Goal: Find specific page/section: Find specific page/section

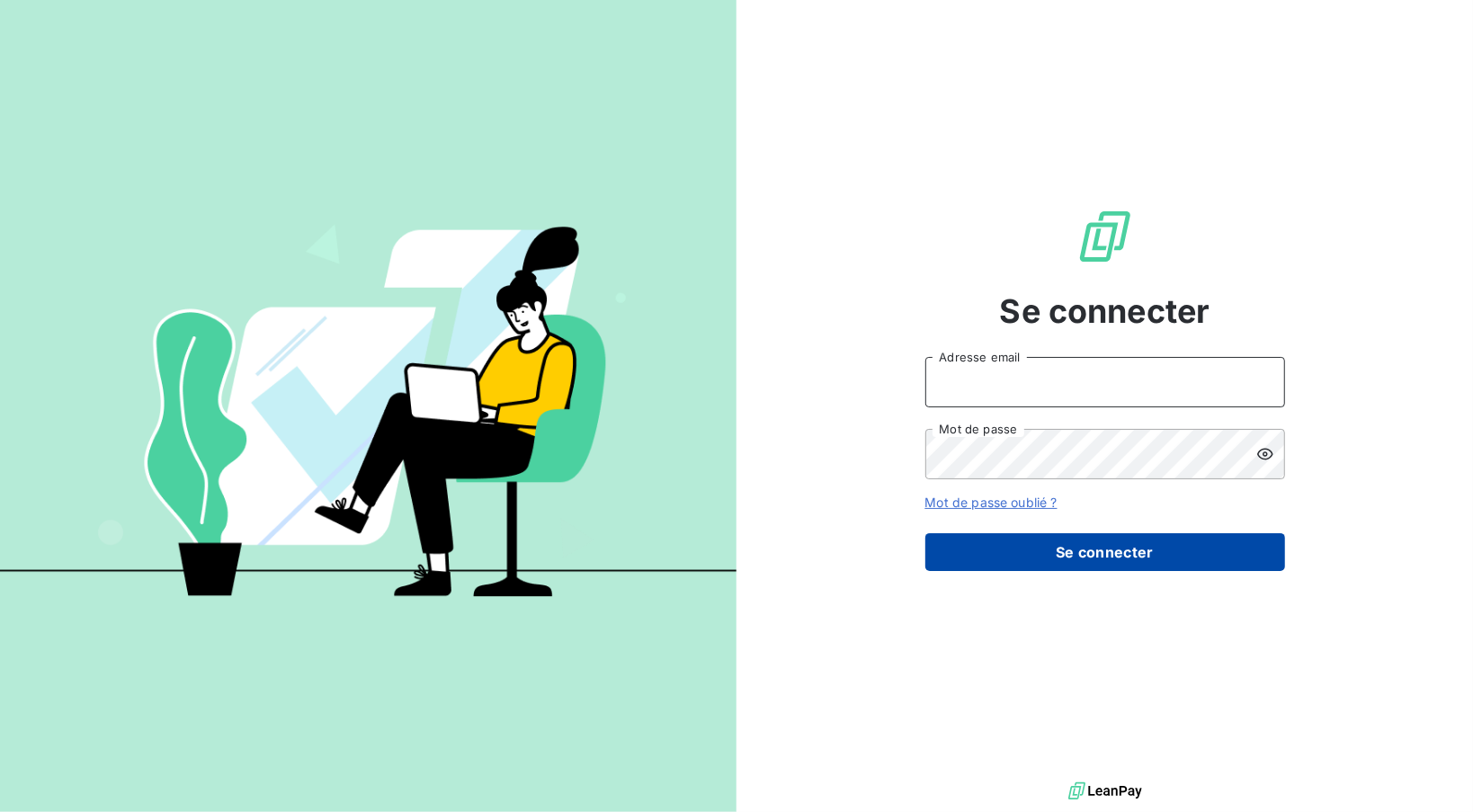
type input "[EMAIL_ADDRESS][DOMAIN_NAME]"
click at [1041, 547] on button "Se connecter" at bounding box center [1105, 552] width 360 height 38
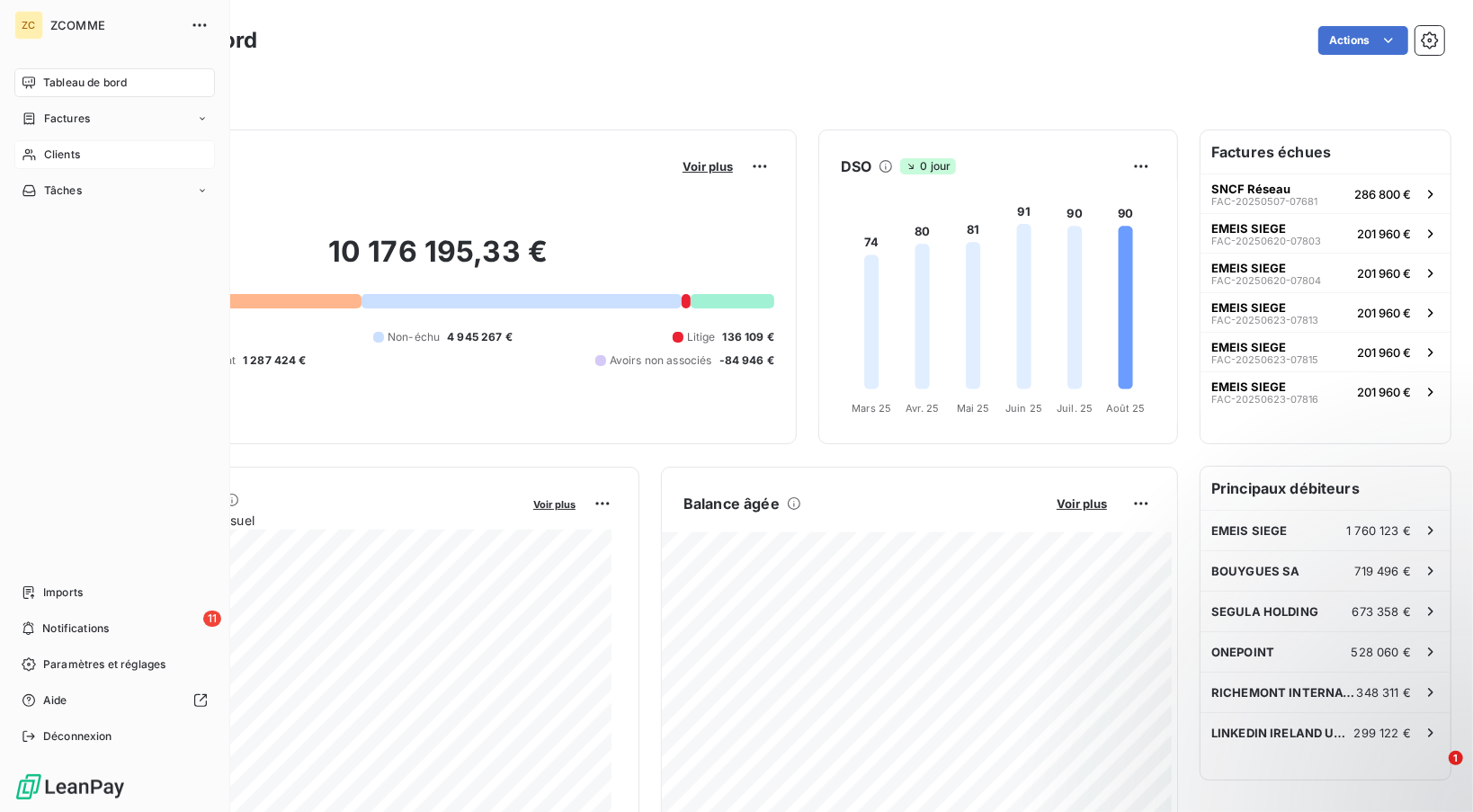
click at [91, 161] on div "Clients" at bounding box center [114, 154] width 201 height 29
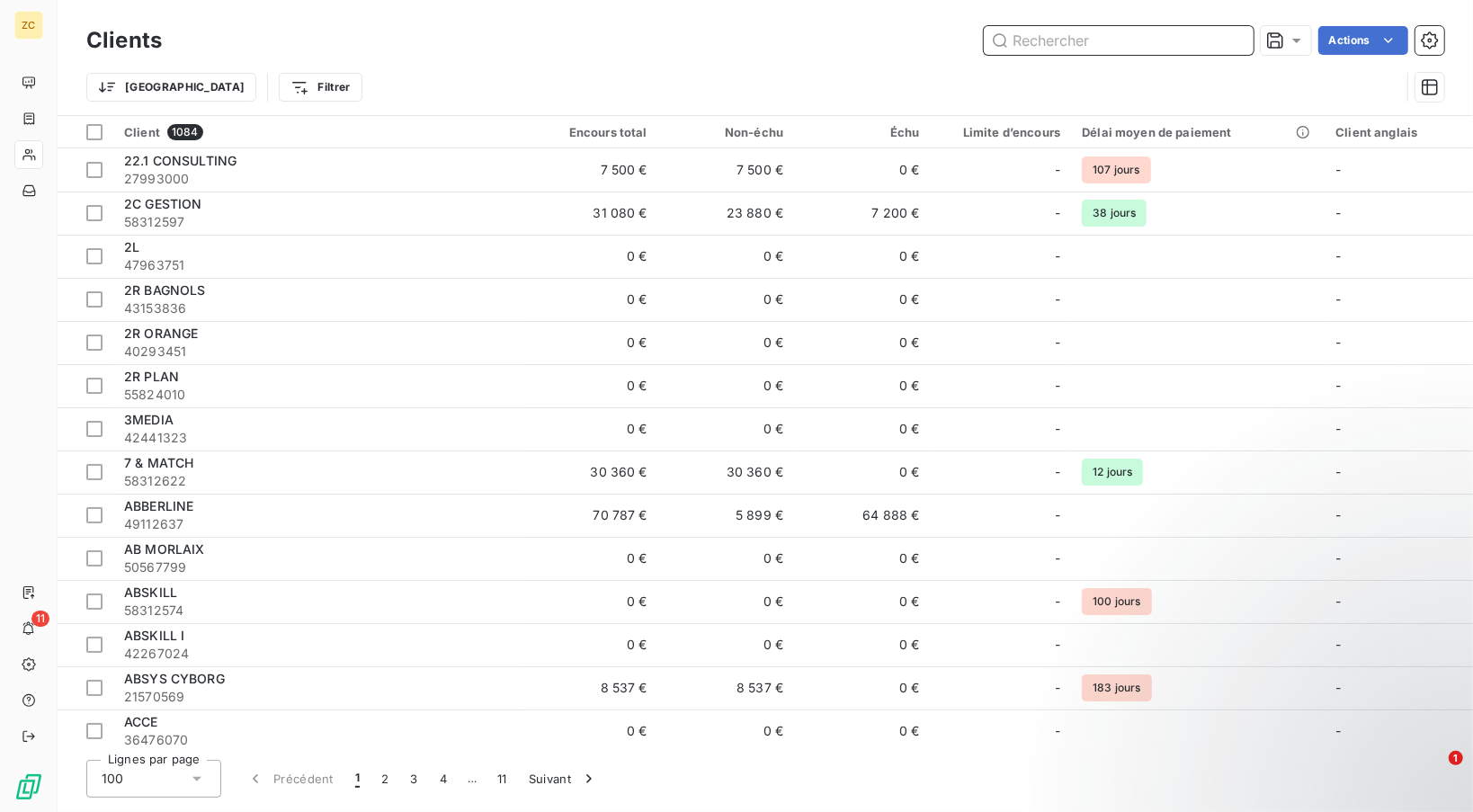
click at [1139, 37] on input "text" at bounding box center [1119, 41] width 270 height 29
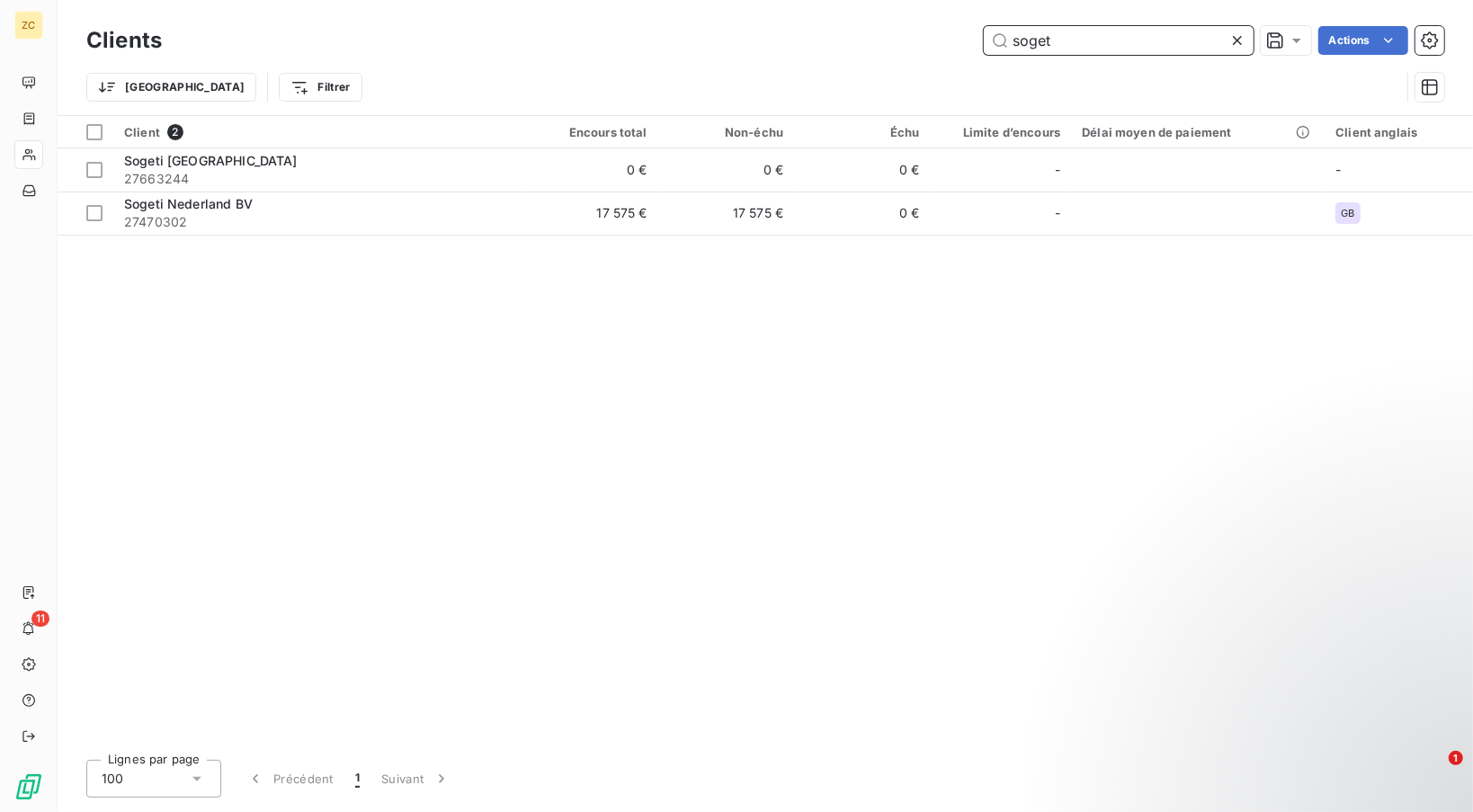
type input "soget"
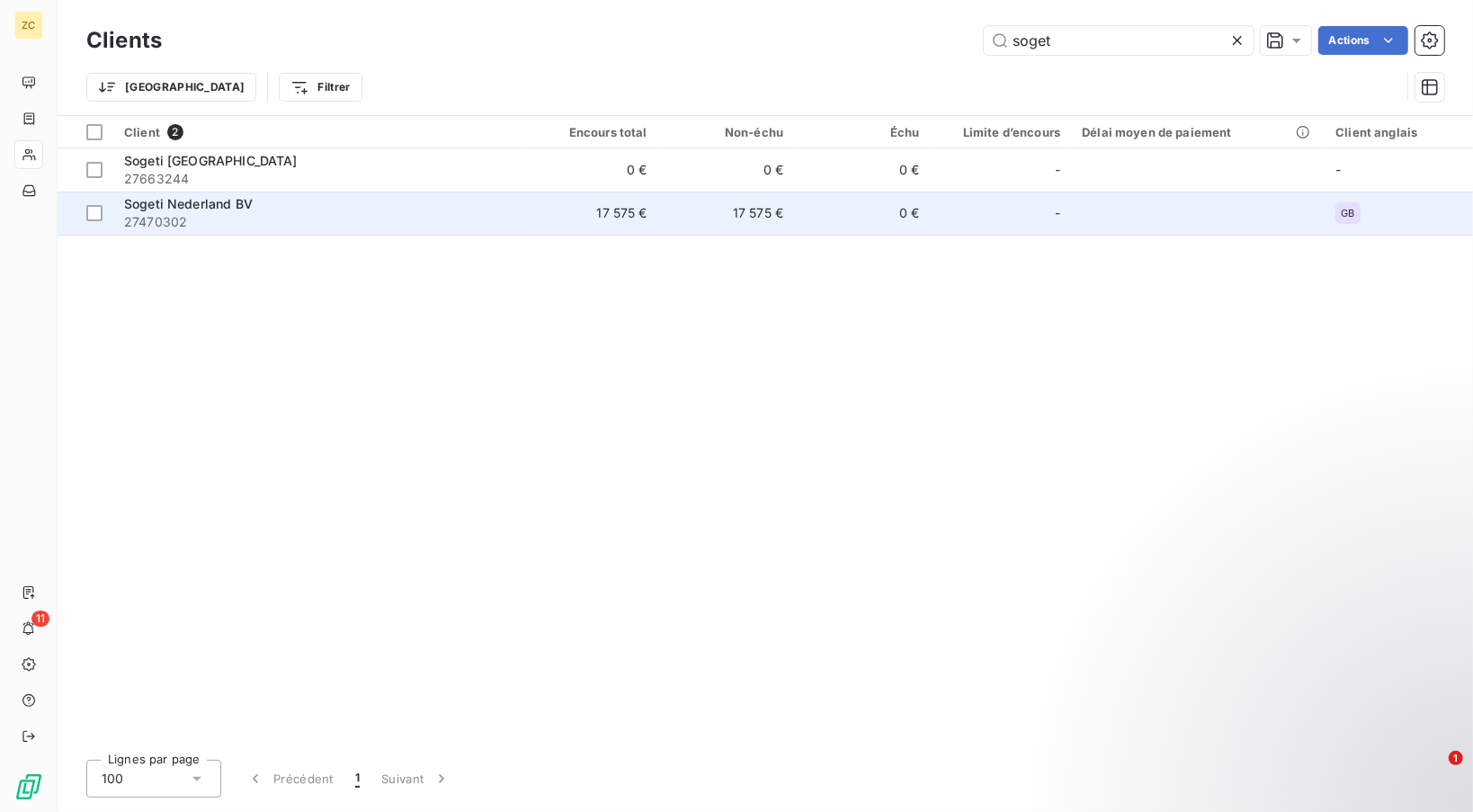
click at [246, 215] on span "27470302" at bounding box center [318, 223] width 387 height 18
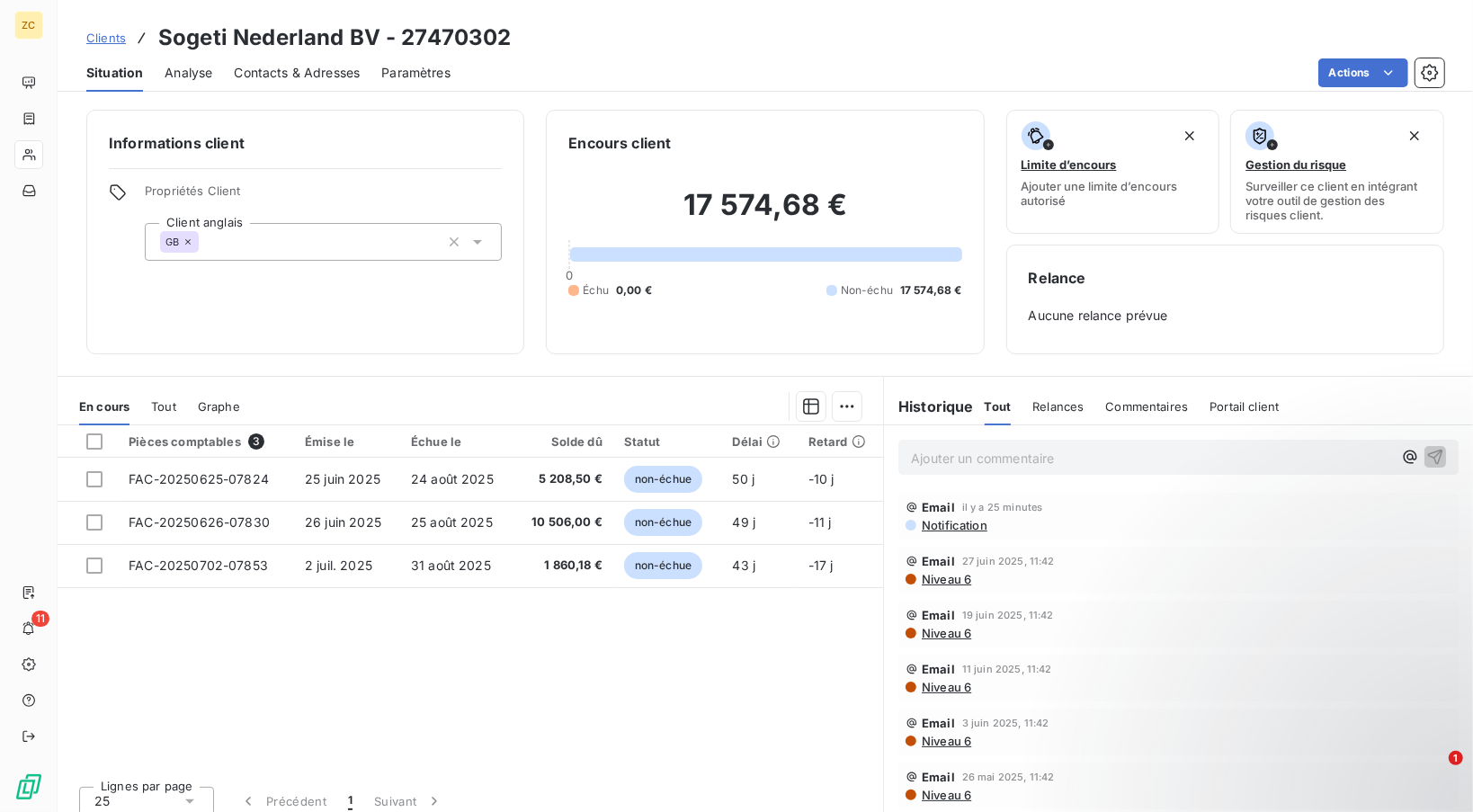
click at [270, 71] on span "Contacts & Adresses" at bounding box center [296, 73] width 126 height 18
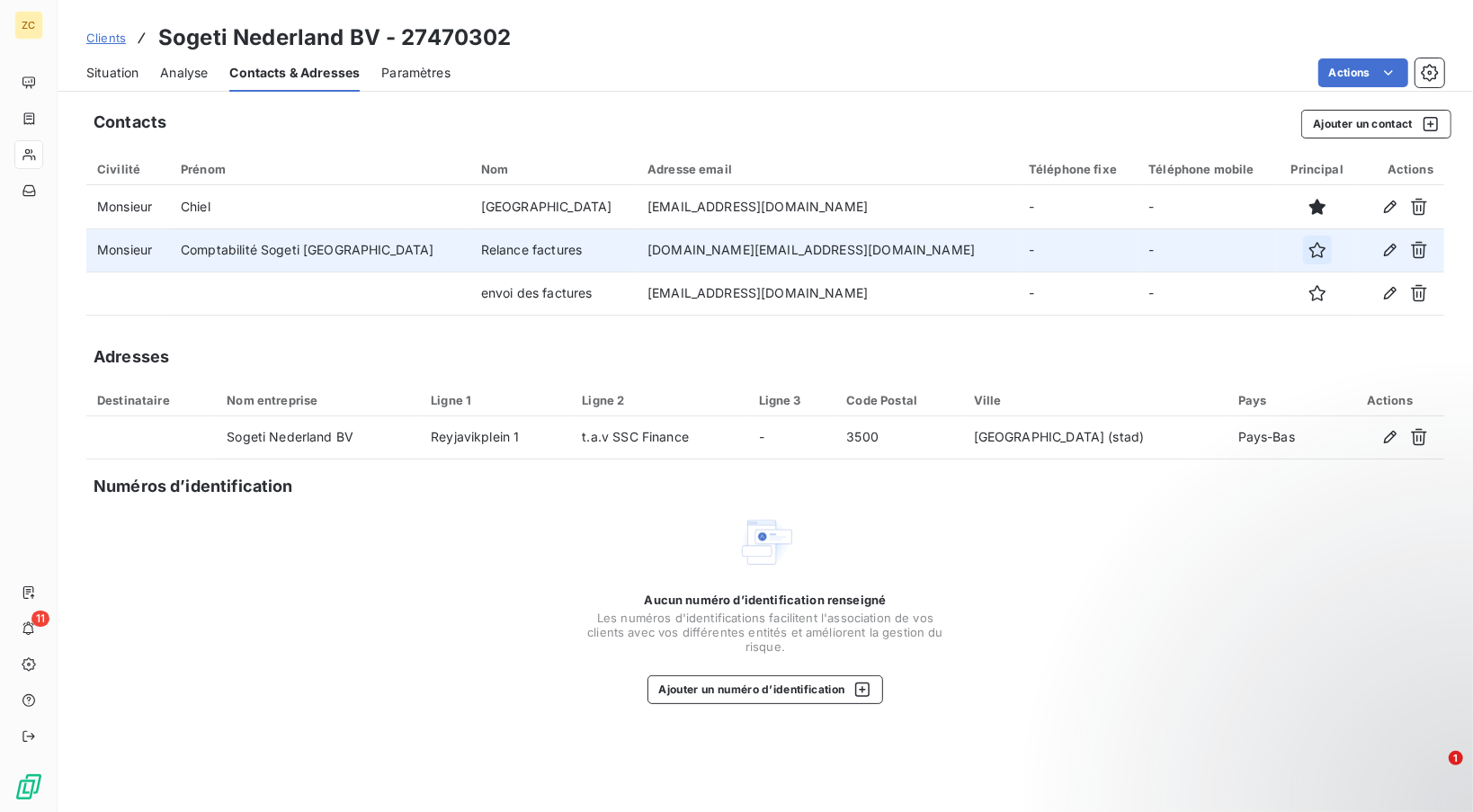
click at [1309, 255] on icon "button" at bounding box center [1318, 250] width 16 height 16
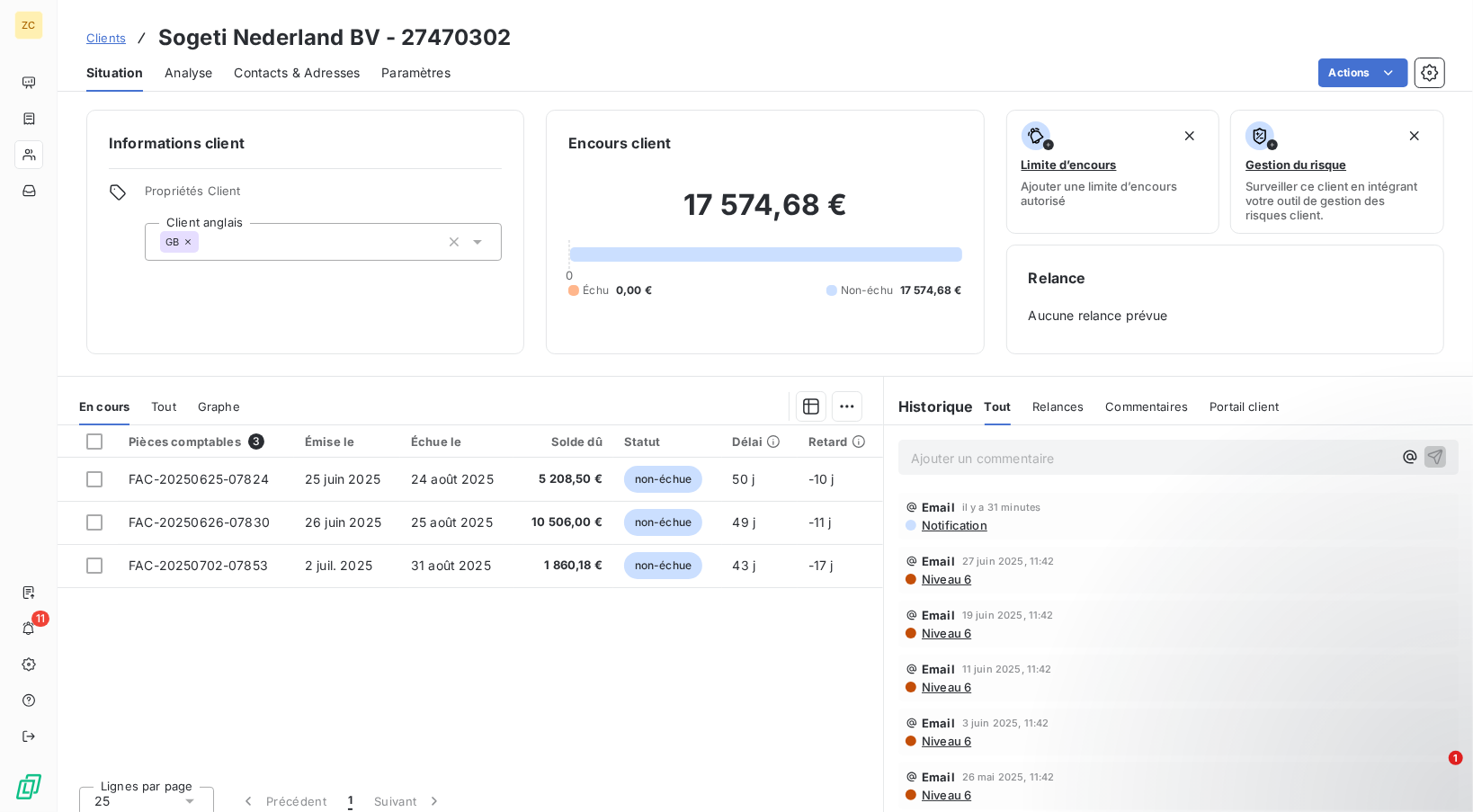
click at [264, 67] on span "Contacts & Adresses" at bounding box center [296, 73] width 126 height 18
